Goal: Information Seeking & Learning: Learn about a topic

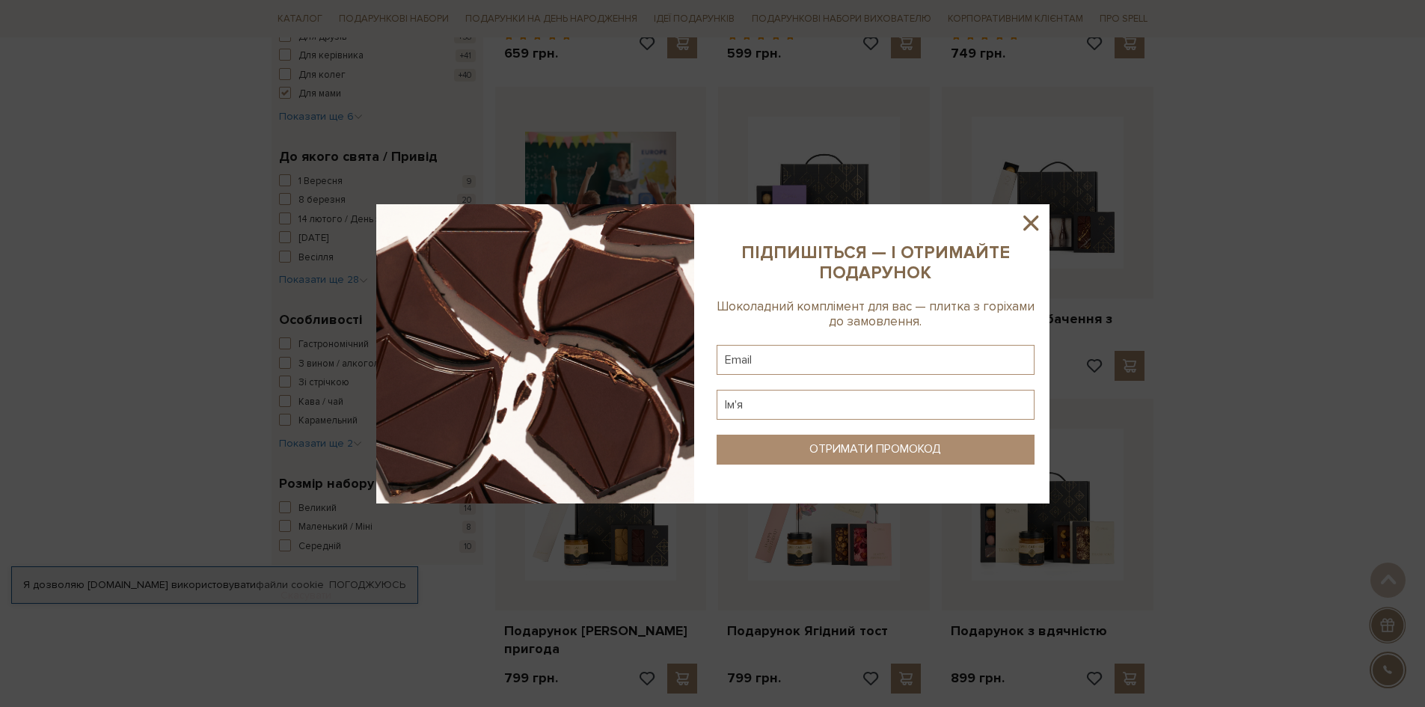
click at [1021, 227] on icon at bounding box center [1030, 222] width 25 height 25
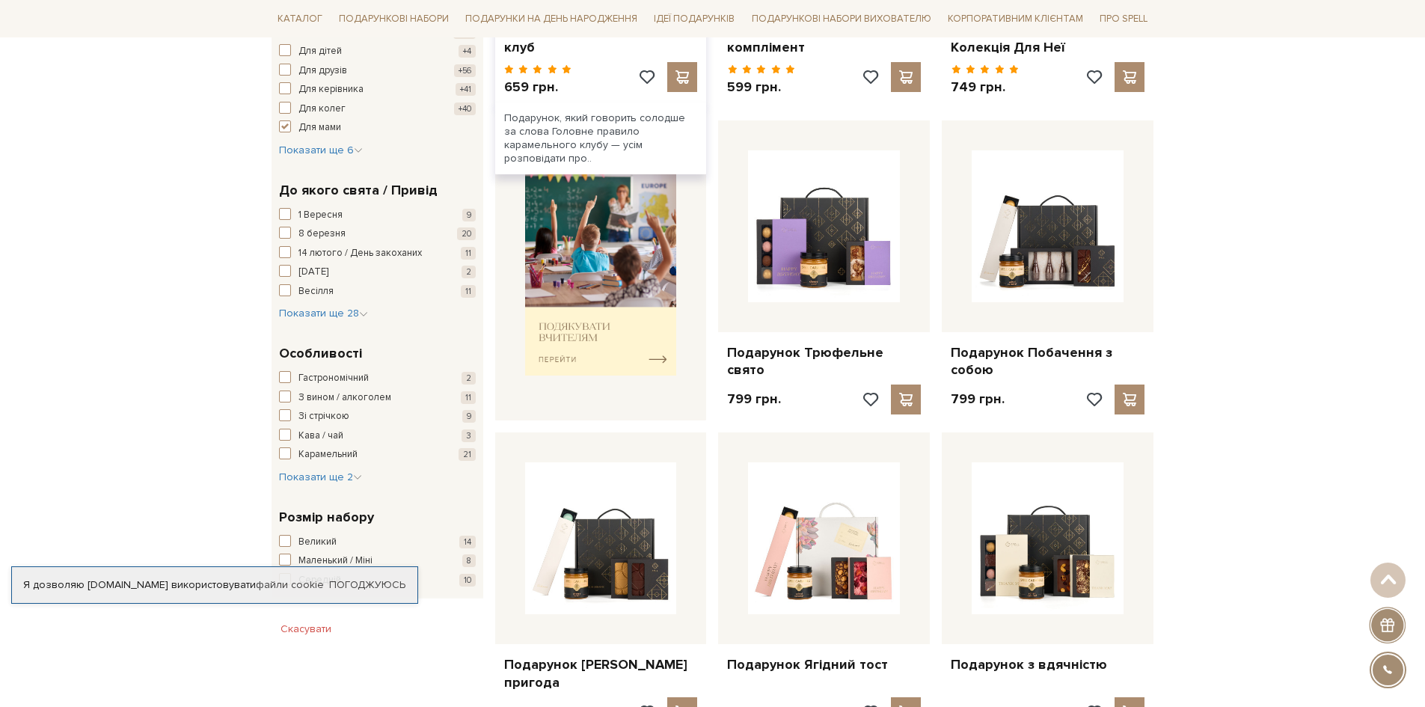
scroll to position [523, 0]
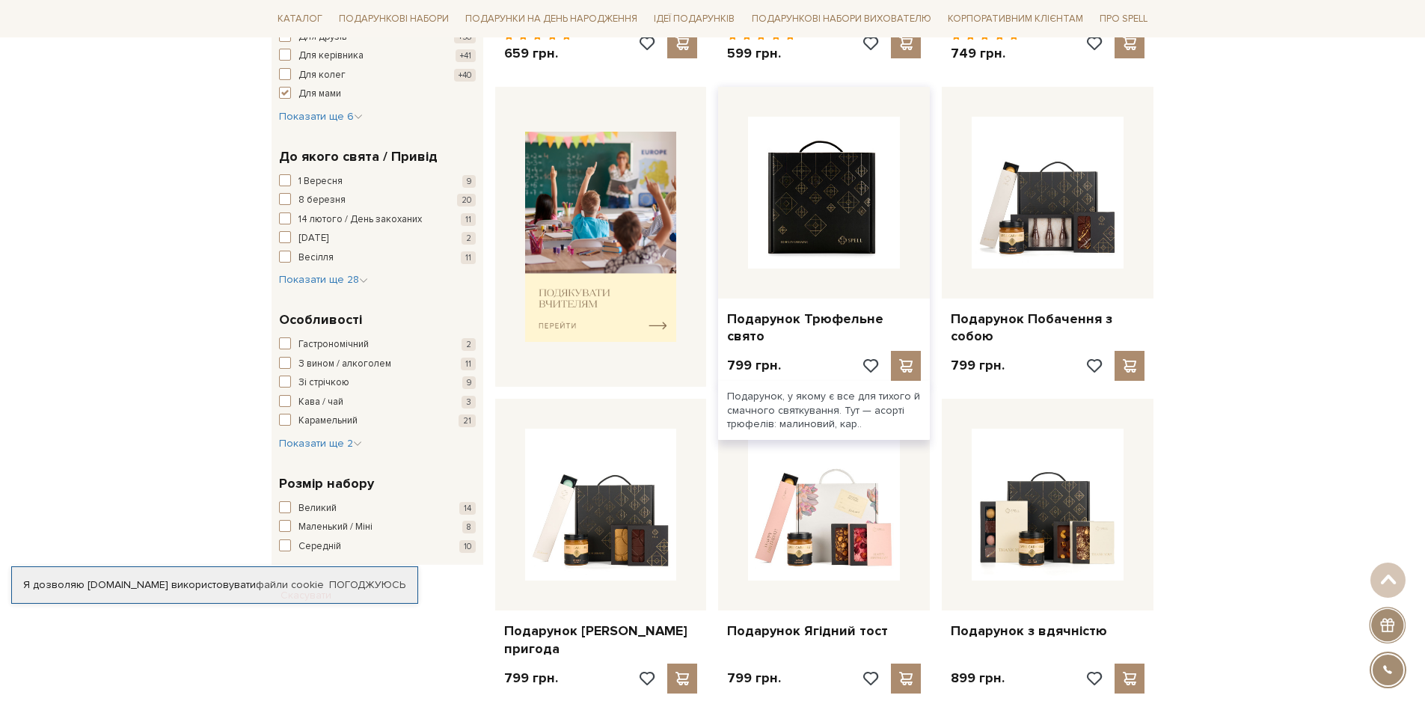
click at [790, 222] on img at bounding box center [824, 193] width 152 height 152
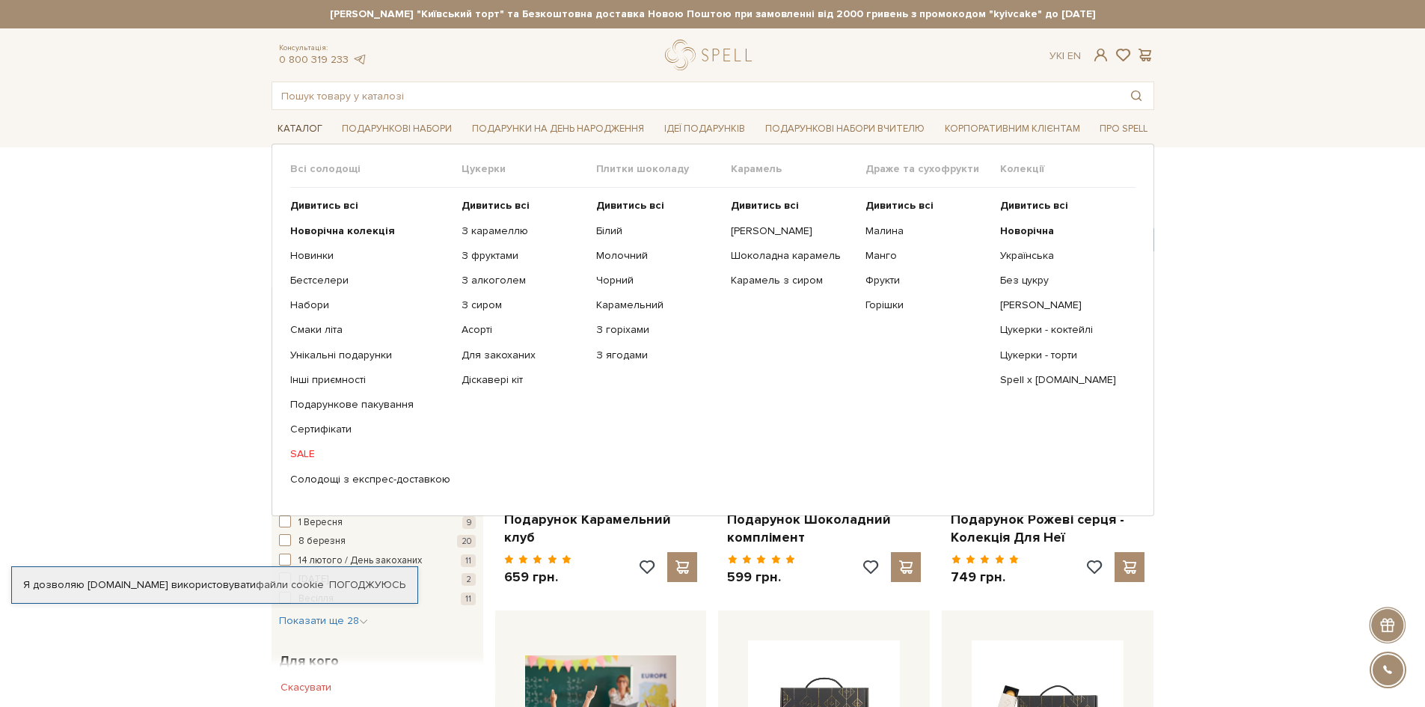
click at [277, 128] on link "Каталог" at bounding box center [299, 128] width 57 height 23
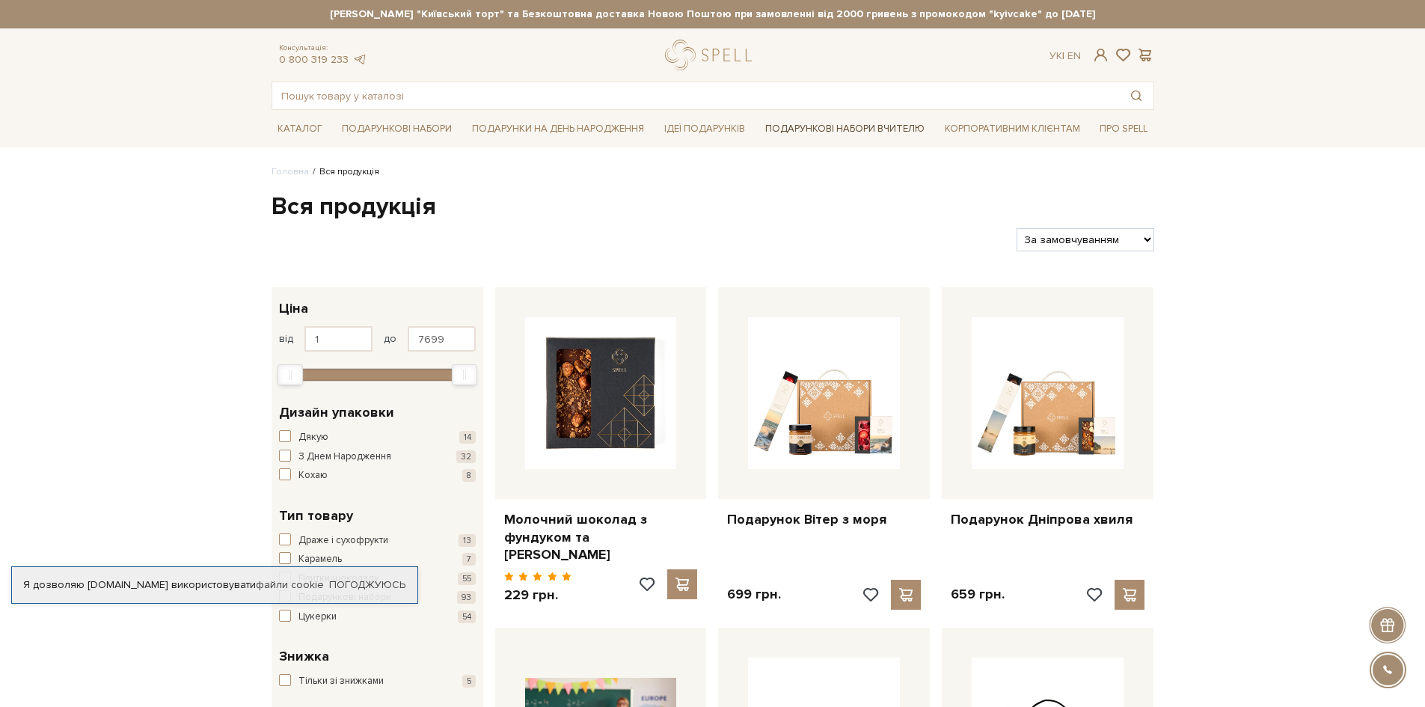
click at [857, 118] on link "Подарункові набори Вчителю" at bounding box center [844, 128] width 171 height 25
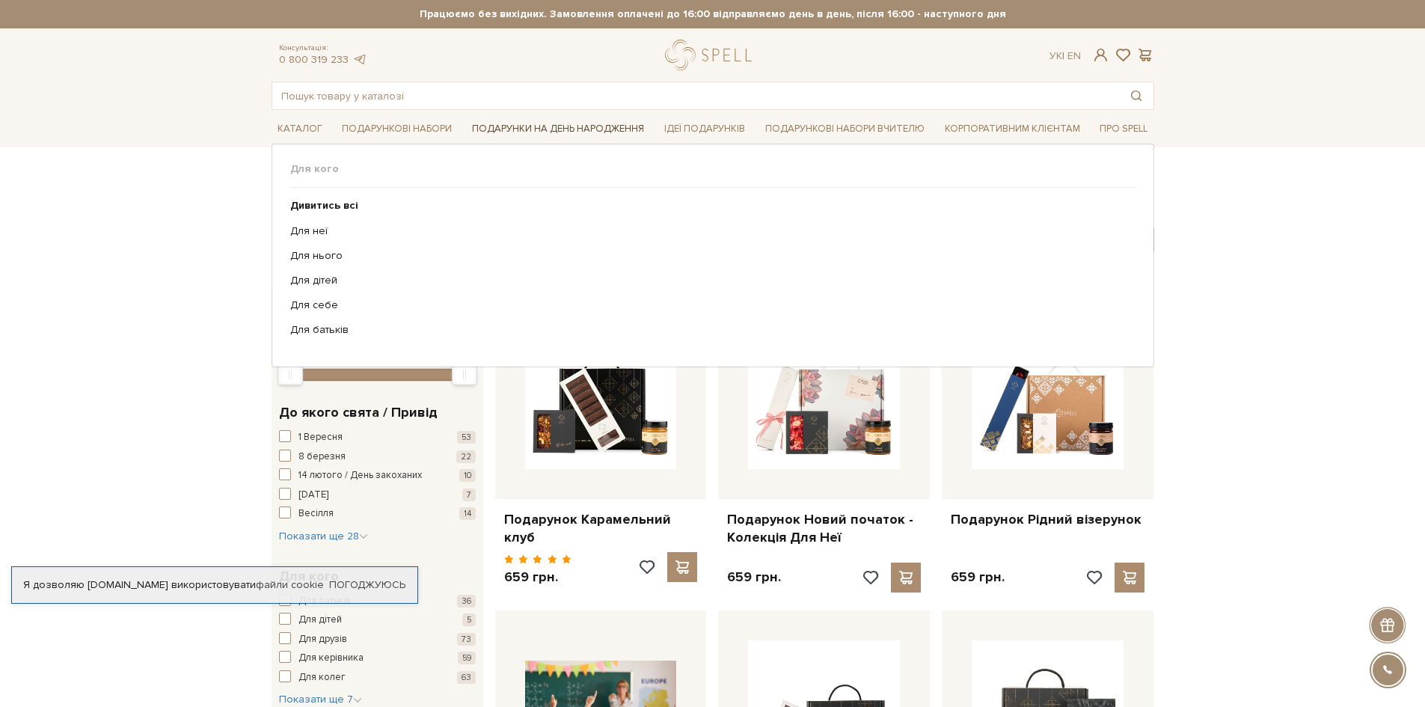
click at [531, 125] on link "Подарунки на День народження" at bounding box center [558, 128] width 184 height 23
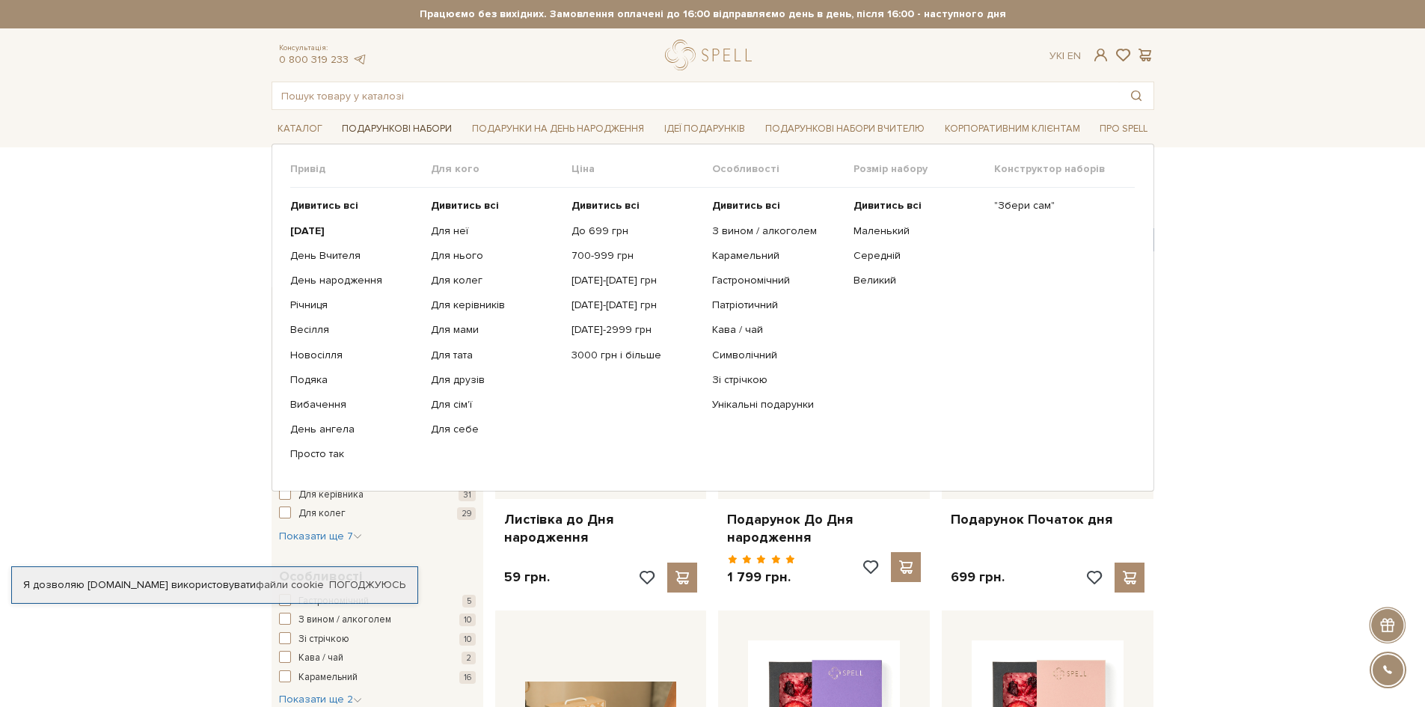
click at [420, 126] on link "Подарункові набори" at bounding box center [397, 128] width 122 height 23
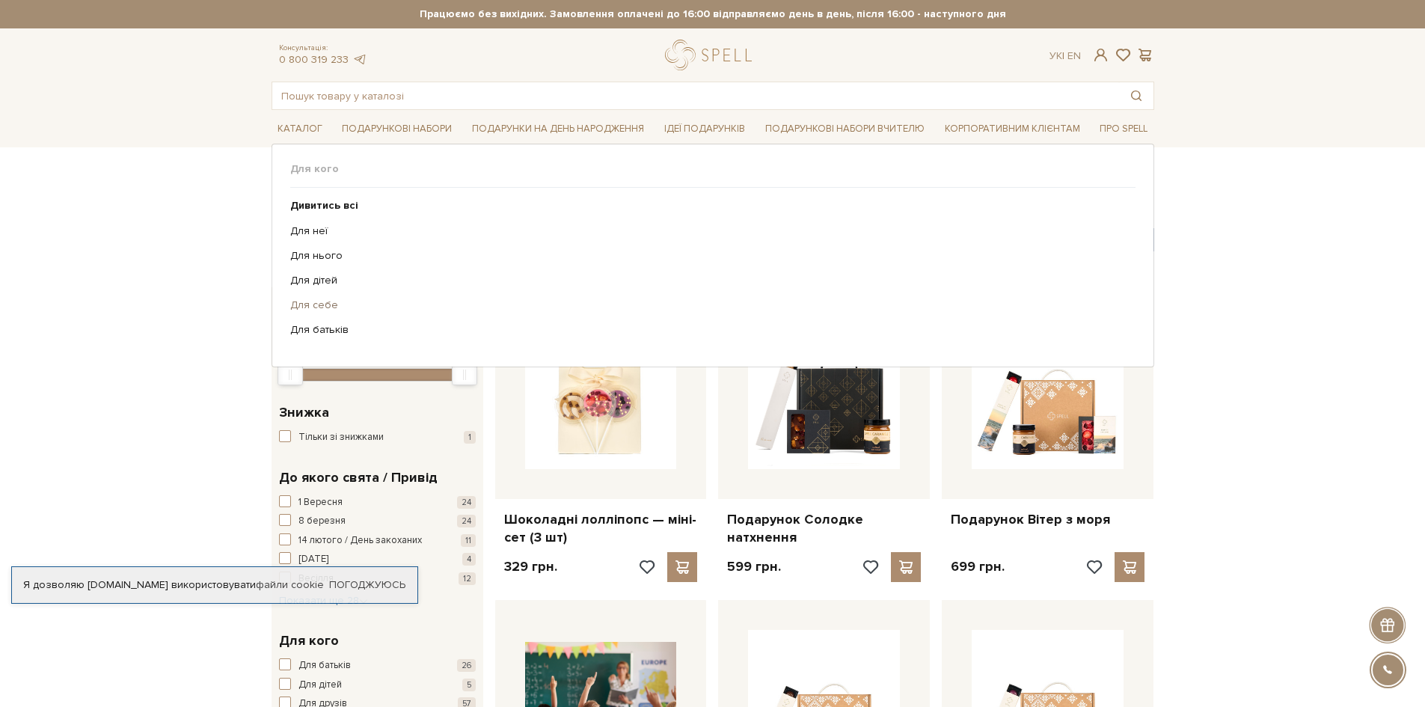
click at [318, 309] on link "Для себе" at bounding box center [707, 304] width 834 height 13
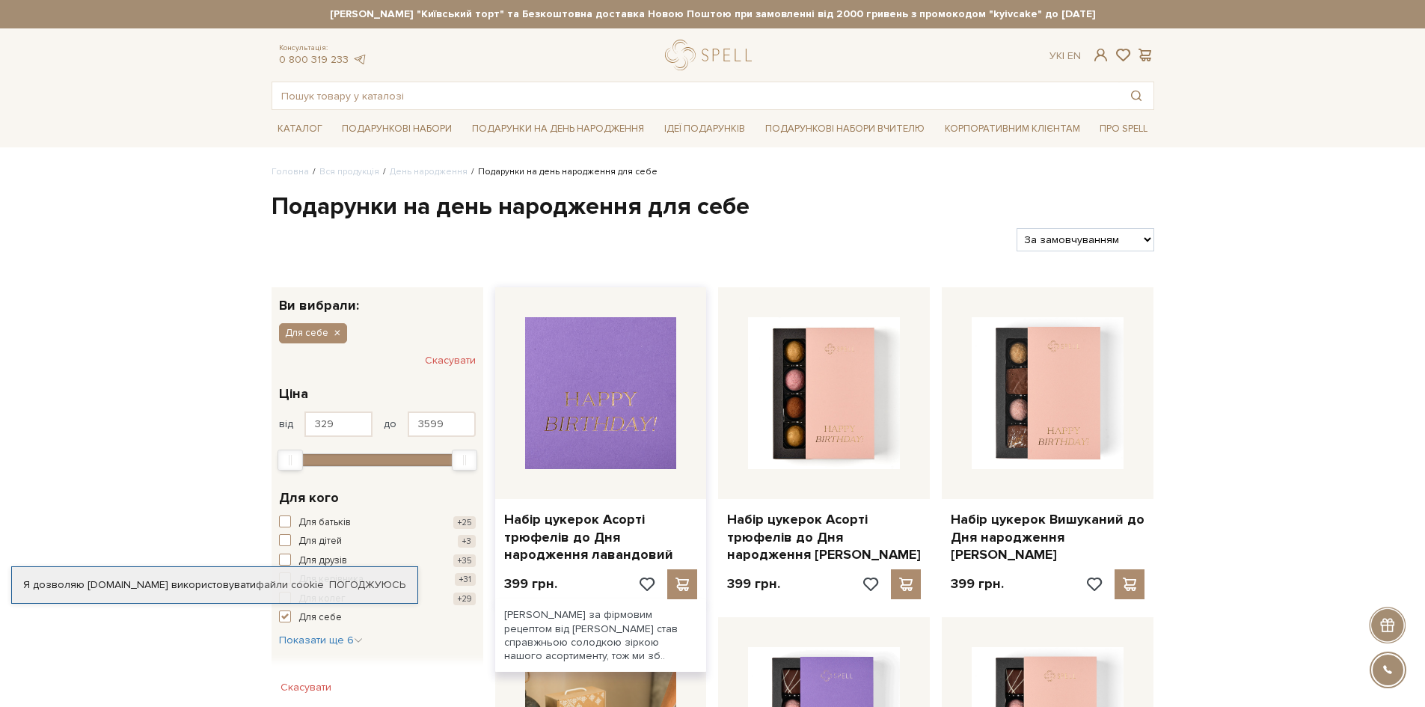
click at [638, 404] on img at bounding box center [601, 393] width 152 height 152
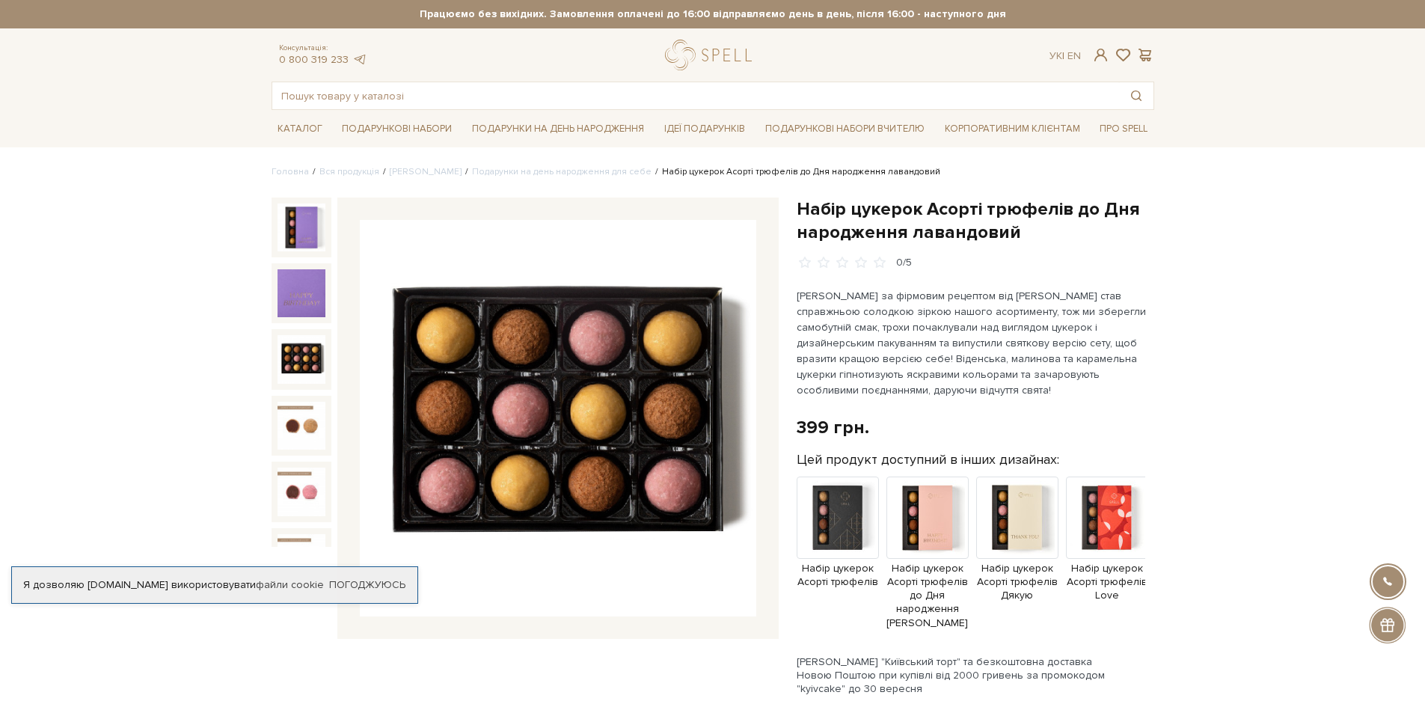
click at [325, 355] on div at bounding box center [301, 359] width 60 height 60
click at [1030, 548] on img at bounding box center [1017, 517] width 82 height 82
